Goal: Information Seeking & Learning: Learn about a topic

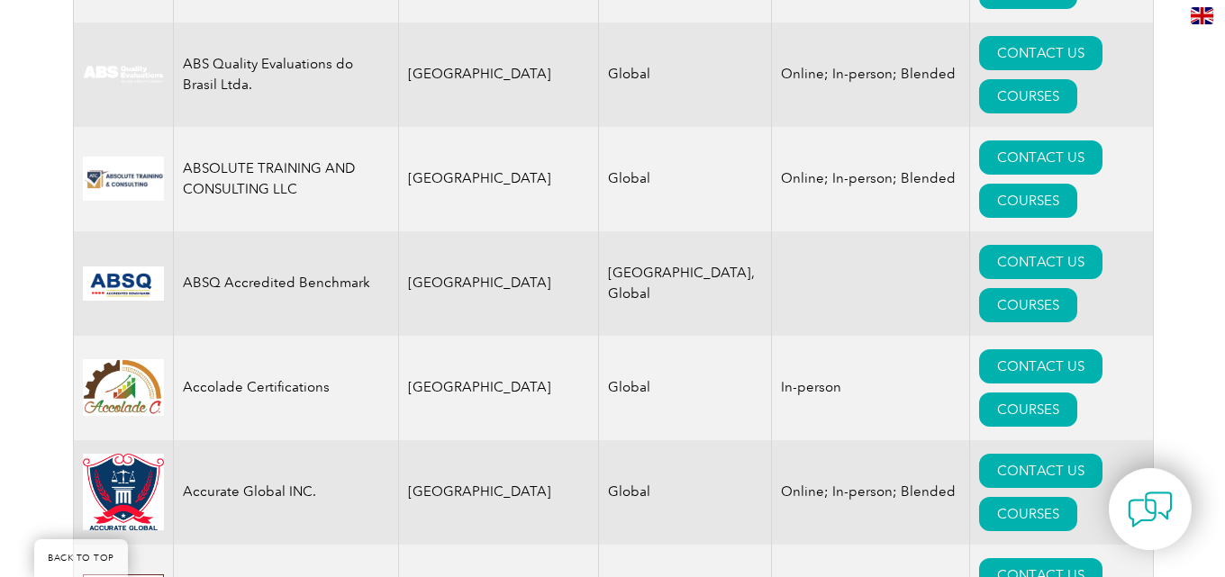
scroll to position [920, 0]
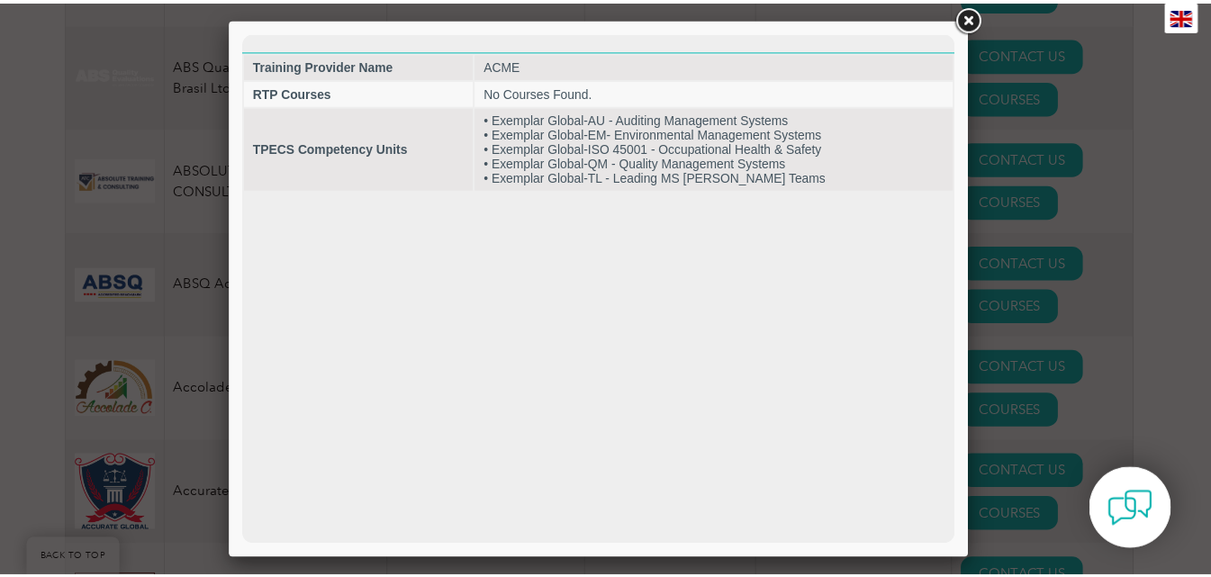
scroll to position [0, 0]
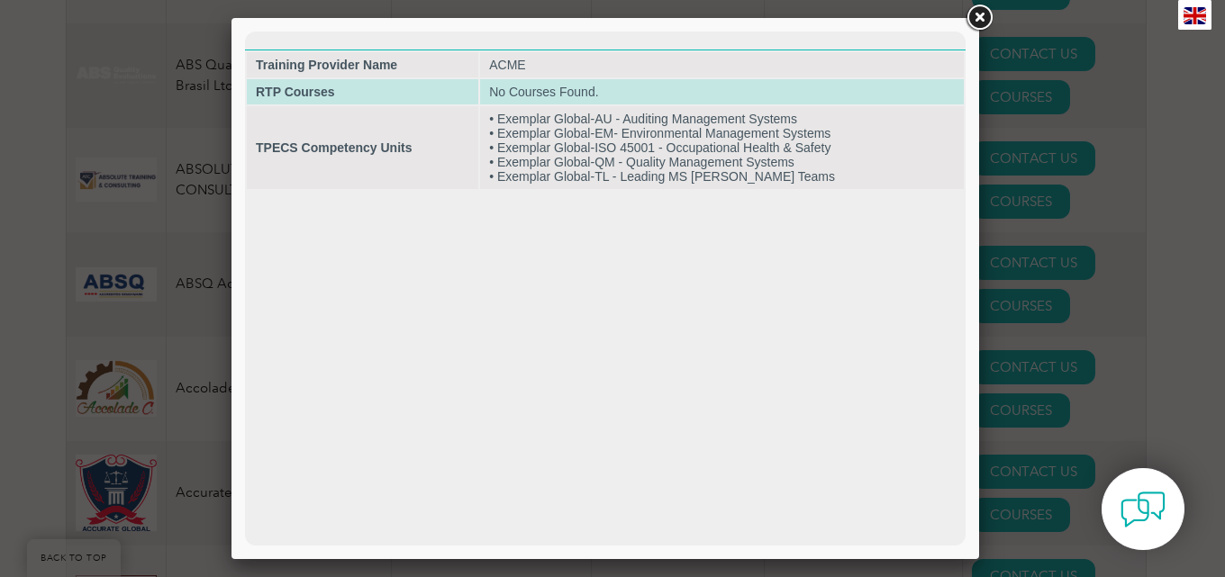
click at [540, 93] on td "No Courses Found." at bounding box center [722, 91] width 484 height 25
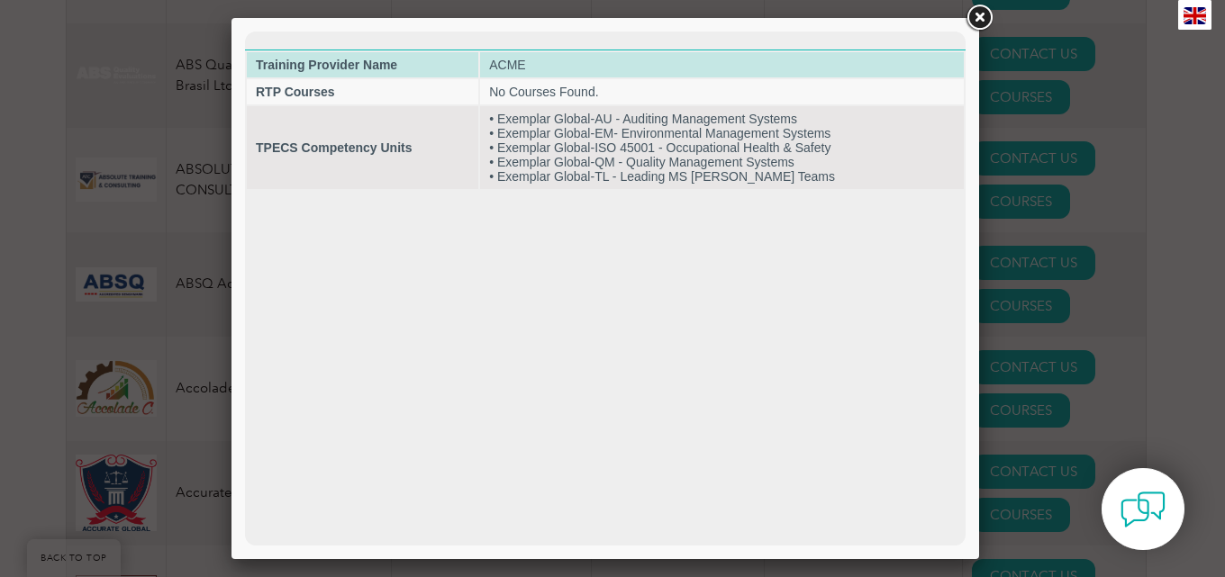
drag, startPoint x: 530, startPoint y: 76, endPoint x: 430, endPoint y: 59, distance: 101.3
click at [528, 76] on td "ACME" at bounding box center [722, 64] width 484 height 25
click at [361, 64] on strong "Training Provider Name" at bounding box center [326, 65] width 141 height 14
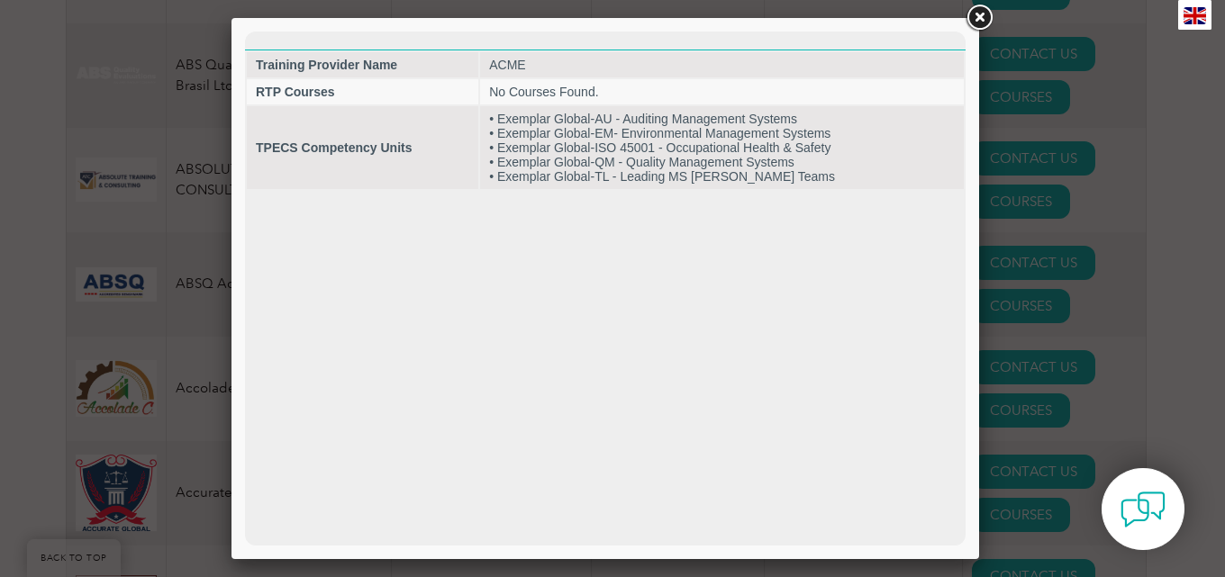
click at [982, 12] on link at bounding box center [979, 18] width 32 height 32
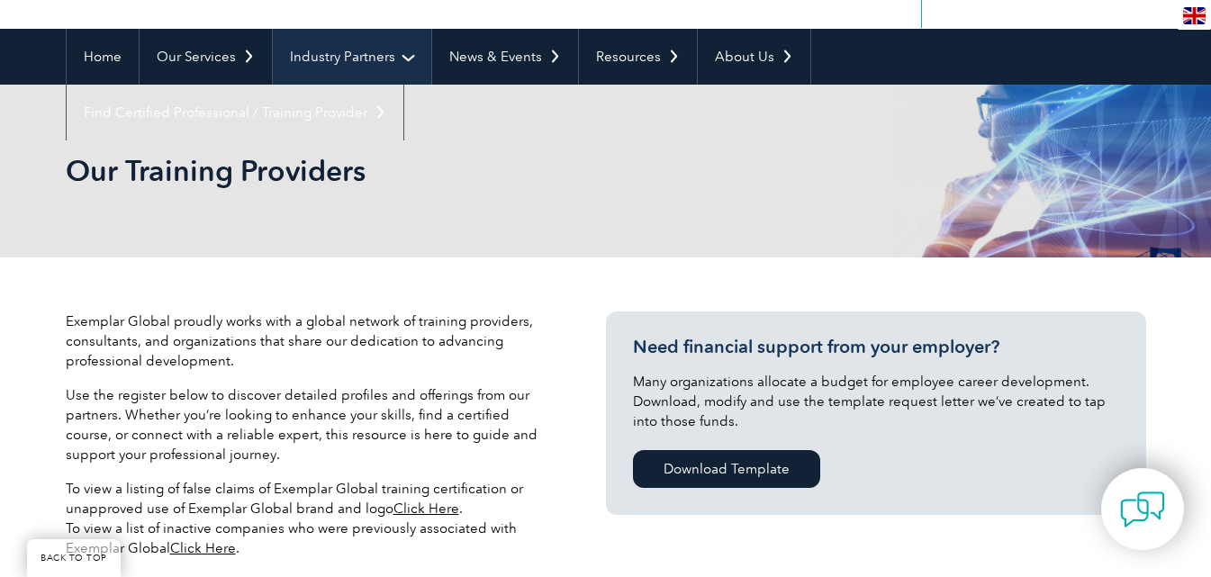
scroll to position [450, 0]
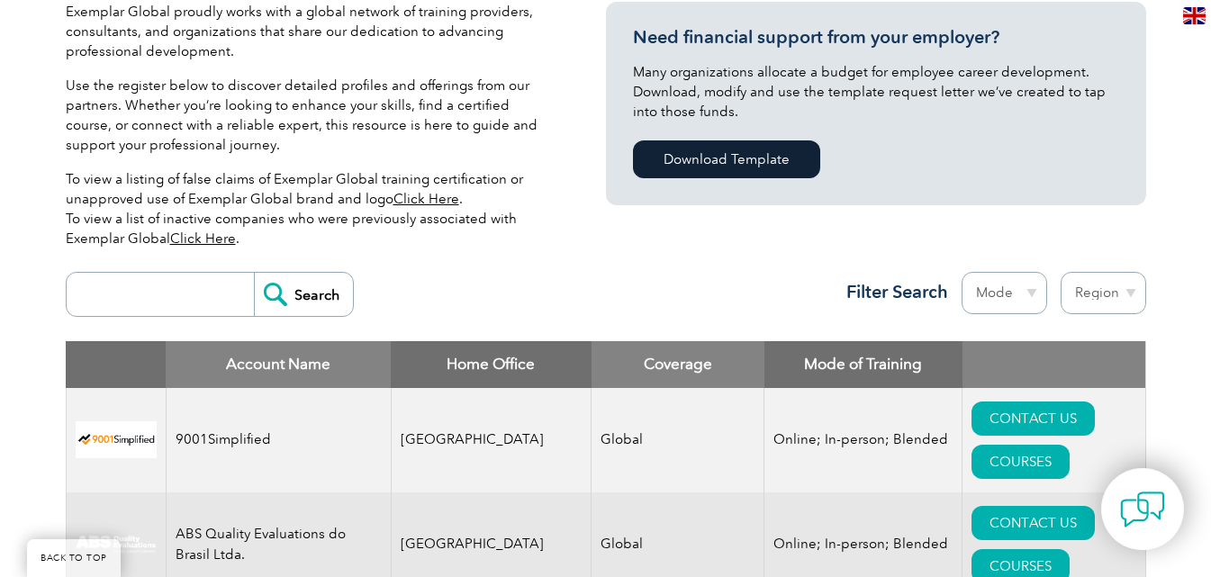
click at [1024, 297] on select "Mode Online In-person Blended" at bounding box center [1005, 293] width 86 height 42
select select "In-person"
click at [962, 272] on select "Mode Online In-person Blended" at bounding box center [1005, 293] width 86 height 42
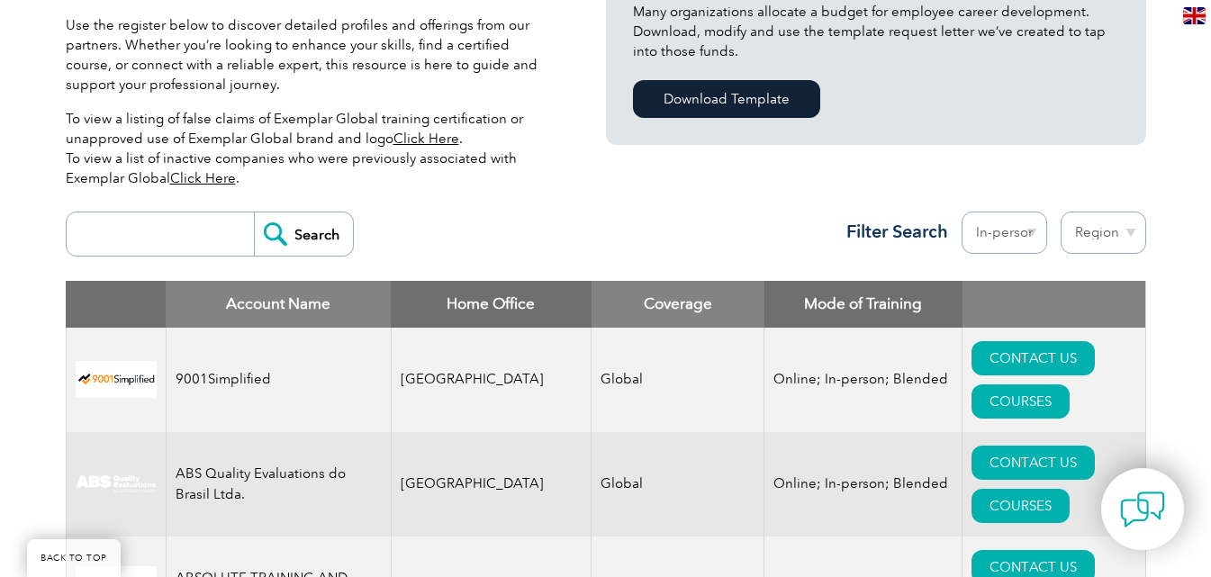
scroll to position [540, 0]
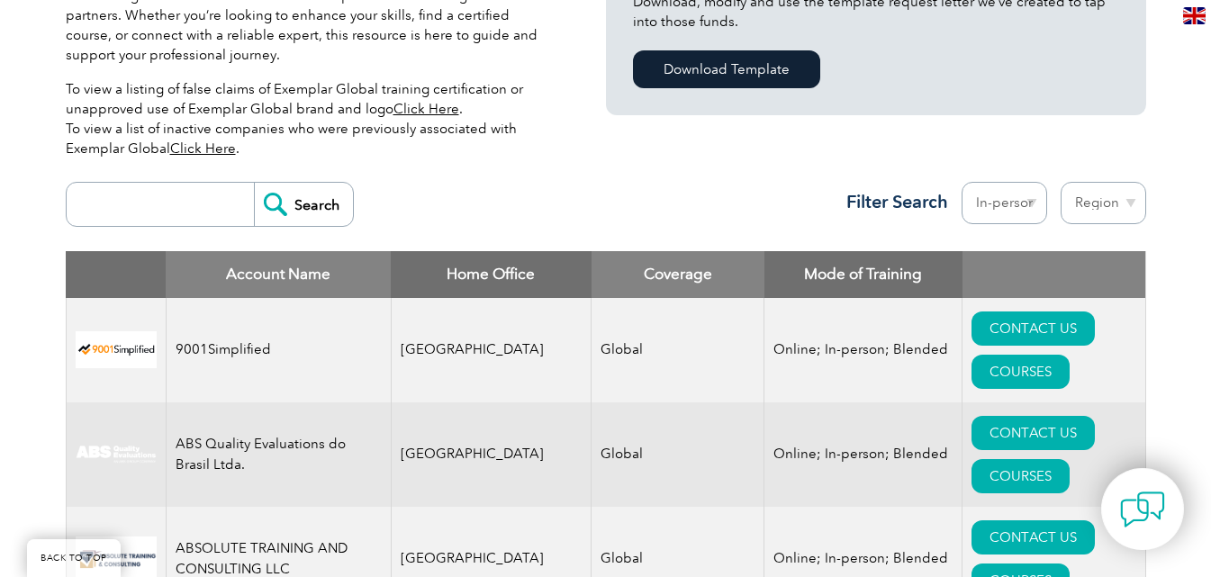
click at [1017, 204] on select "Mode Online In-person Blended" at bounding box center [1005, 203] width 86 height 42
select select "Online"
click at [962, 182] on select "Mode Online In-person Blended" at bounding box center [1005, 203] width 86 height 42
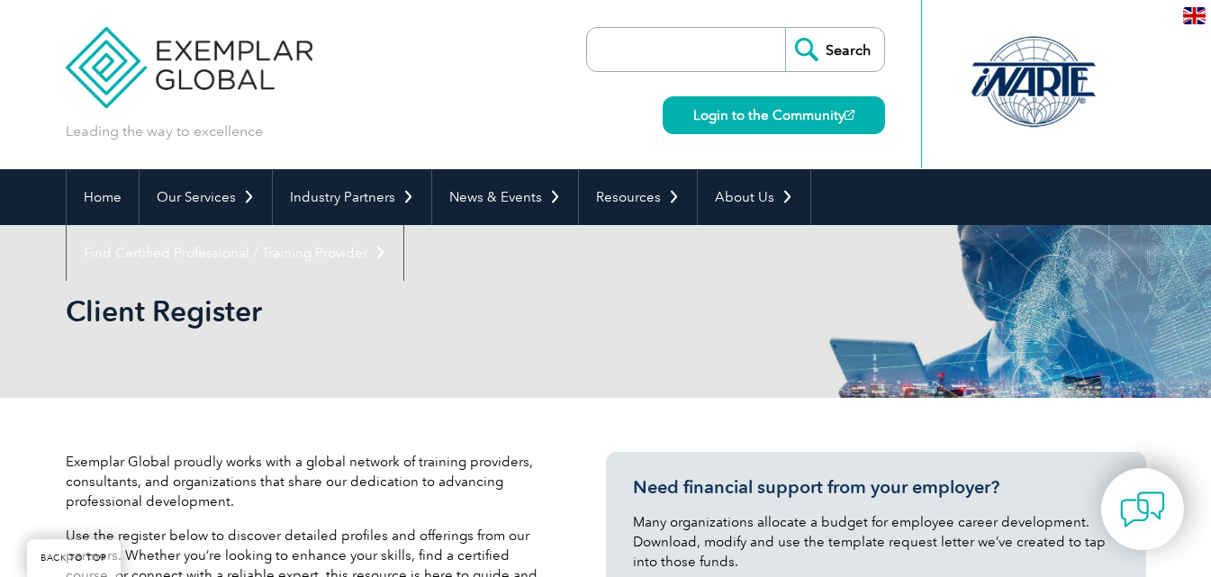
scroll to position [540, 0]
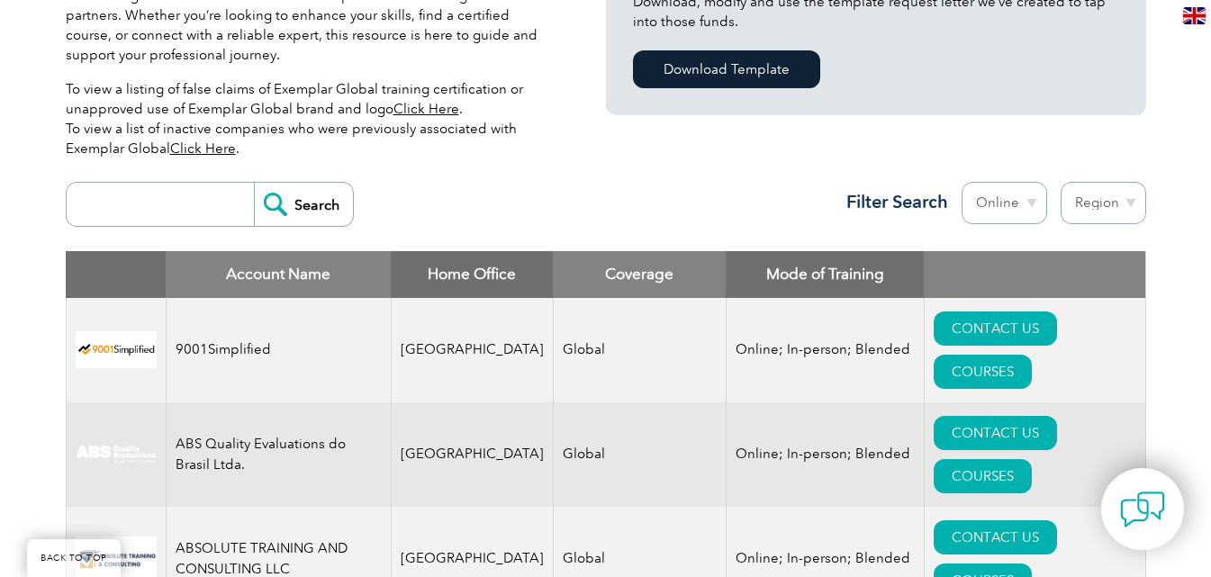
click at [1125, 204] on select "Region [GEOGRAPHIC_DATA] [GEOGRAPHIC_DATA] [GEOGRAPHIC_DATA] [GEOGRAPHIC_DATA] …" at bounding box center [1104, 203] width 86 height 42
select select "[GEOGRAPHIC_DATA]"
click at [1061, 182] on select "Region Australia Bahrain Bangladesh Brazil Canada Colombia Dominican Republic E…" at bounding box center [1104, 203] width 86 height 42
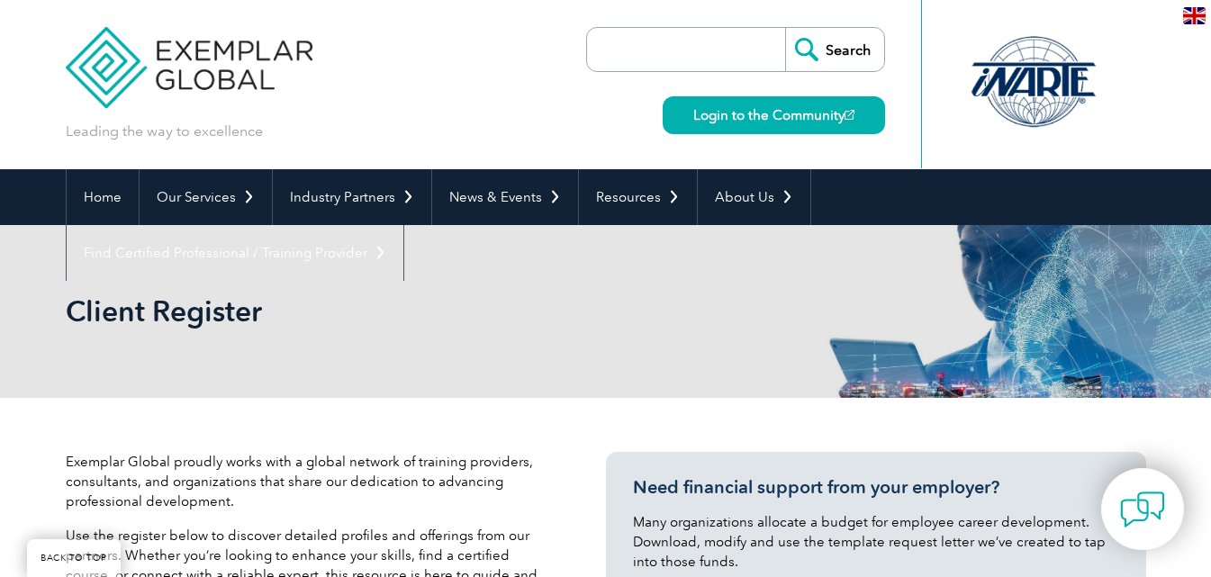
select select "United Kingdom"
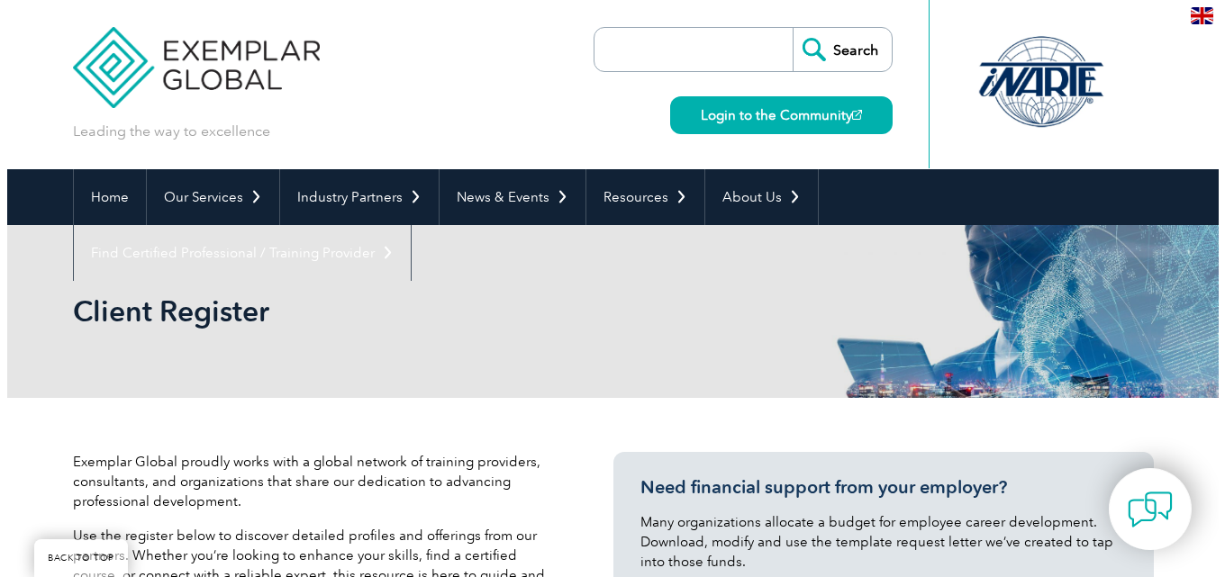
scroll to position [739, 0]
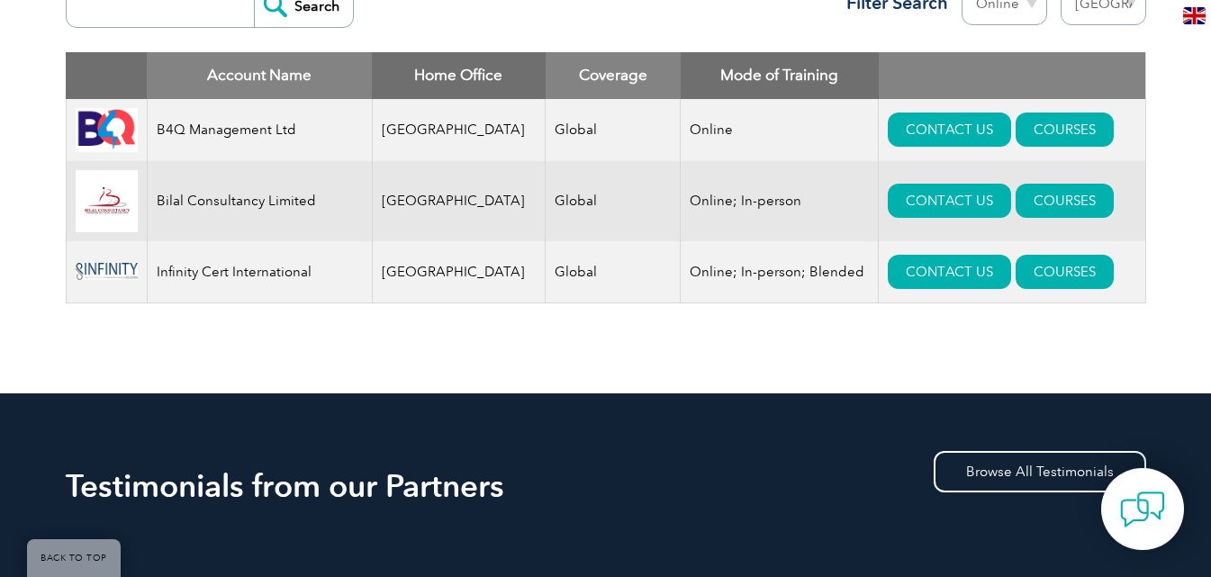
click at [192, 131] on td "B4Q Management Ltd" at bounding box center [259, 130] width 225 height 62
click at [195, 137] on td "B4Q Management Ltd" at bounding box center [259, 130] width 225 height 62
drag, startPoint x: 196, startPoint y: 139, endPoint x: 201, endPoint y: 148, distance: 10.1
click at [196, 140] on td "B4Q Management Ltd" at bounding box center [259, 130] width 225 height 62
click at [241, 219] on td "Bilal Consultancy Limited" at bounding box center [259, 201] width 225 height 80
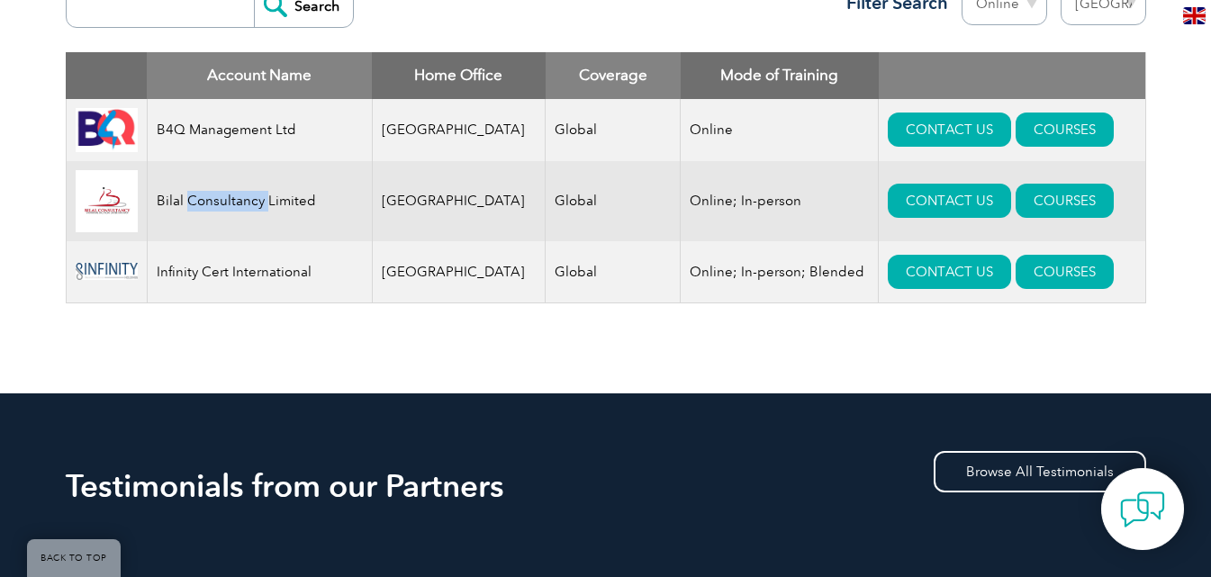
click at [241, 219] on td "Bilal Consultancy Limited" at bounding box center [259, 201] width 225 height 80
click at [1016, 209] on link "COURSES" at bounding box center [1065, 201] width 98 height 34
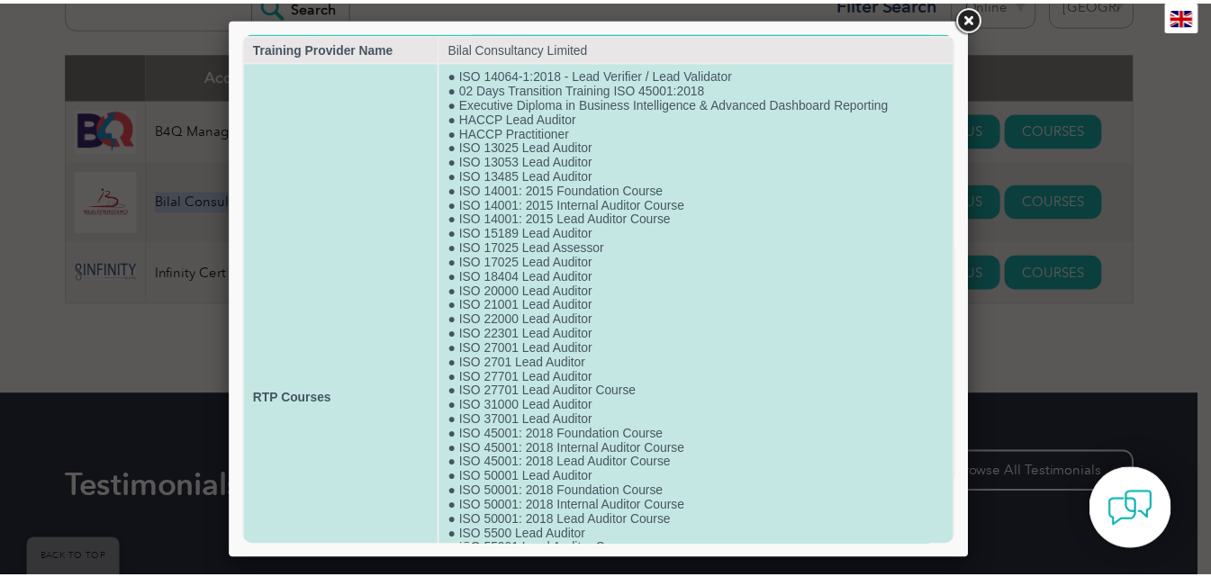
scroll to position [0, 0]
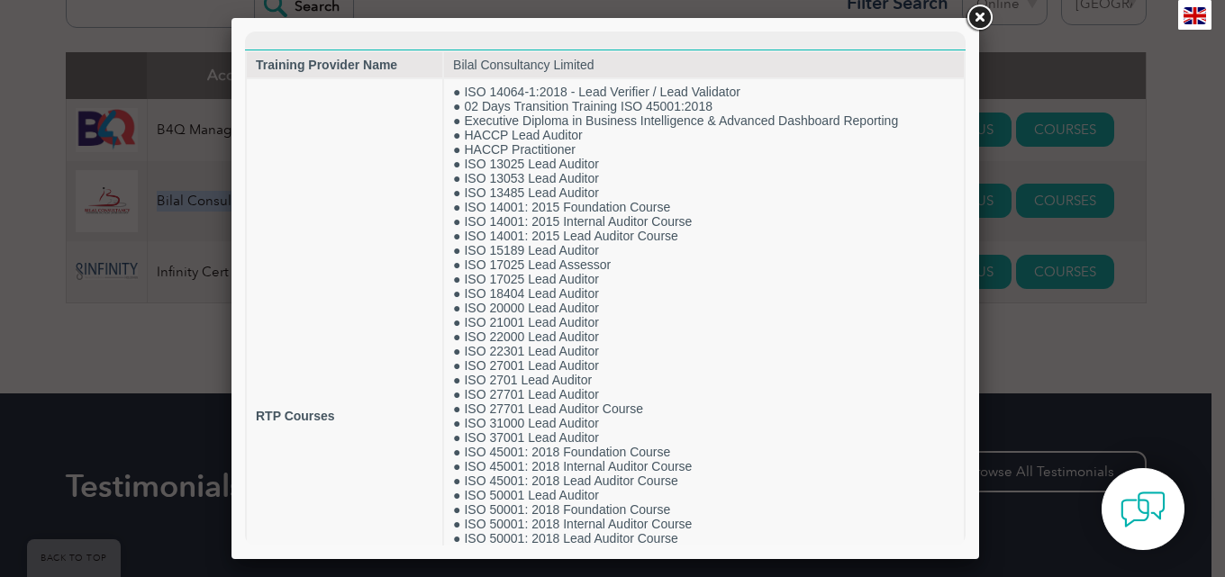
click at [980, 14] on link at bounding box center [979, 18] width 32 height 32
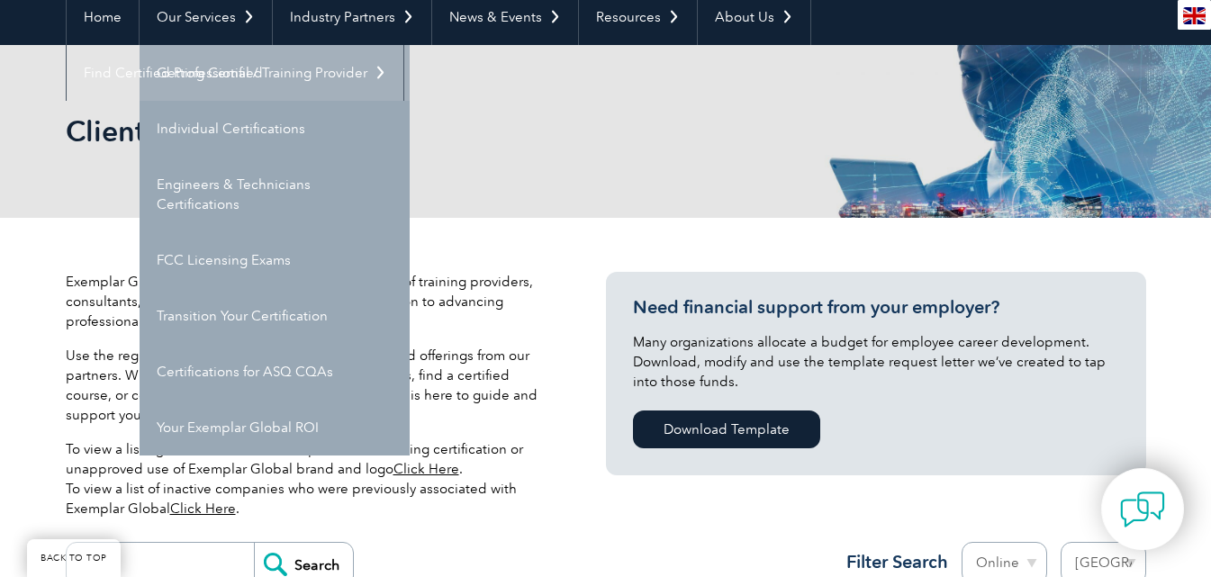
scroll to position [270, 0]
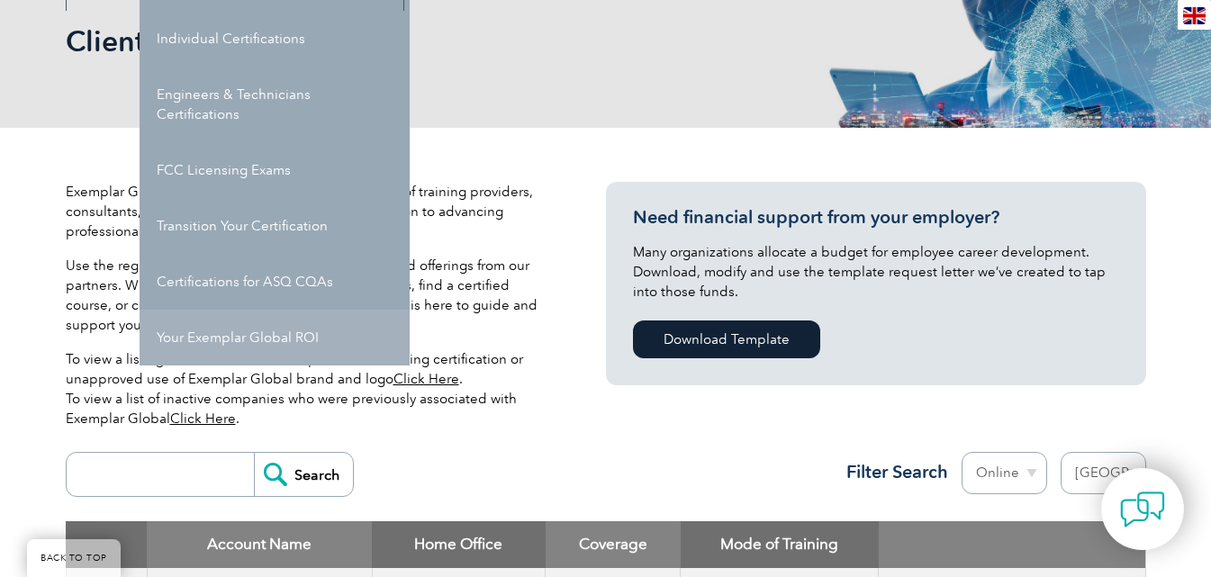
click at [228, 333] on link "Your Exemplar Global ROI" at bounding box center [275, 338] width 270 height 56
